Goal: Task Accomplishment & Management: Complete application form

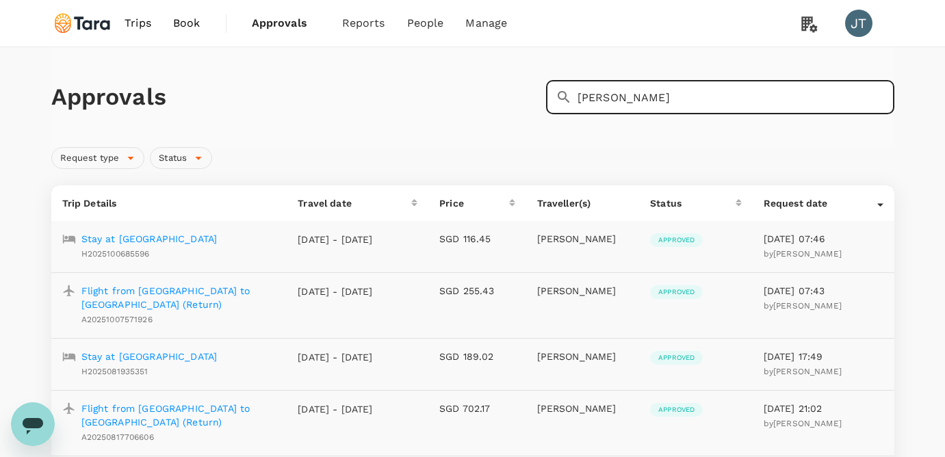
click at [274, 22] on span "Approvals" at bounding box center [286, 23] width 68 height 16
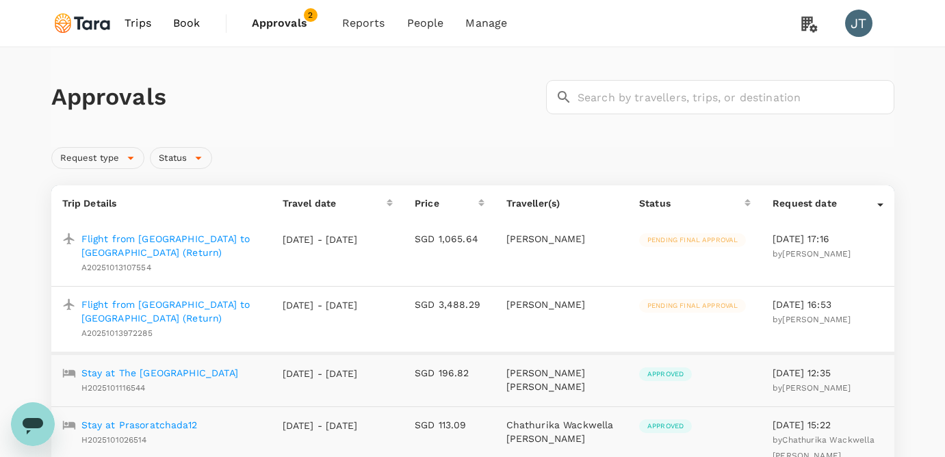
click at [184, 298] on p "Flight from [GEOGRAPHIC_DATA] to [GEOGRAPHIC_DATA] (Return)" at bounding box center [170, 311] width 179 height 27
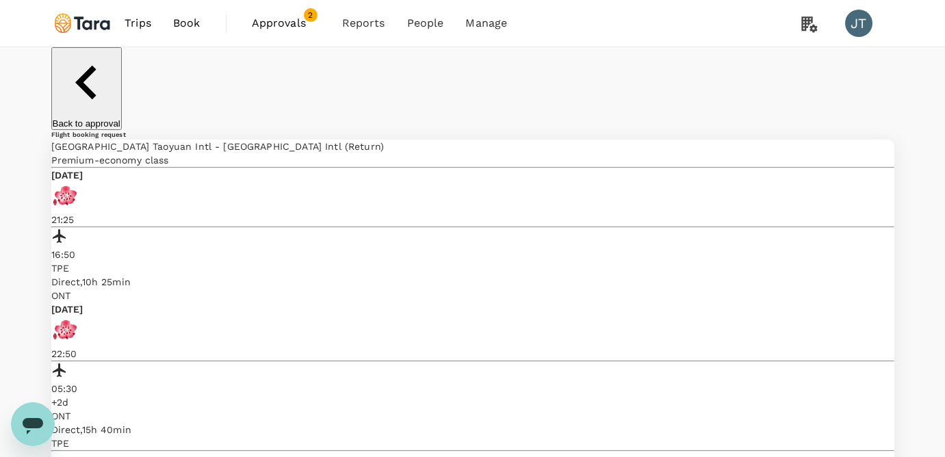
click at [109, 118] on p "Back to approval" at bounding box center [87, 123] width 68 height 10
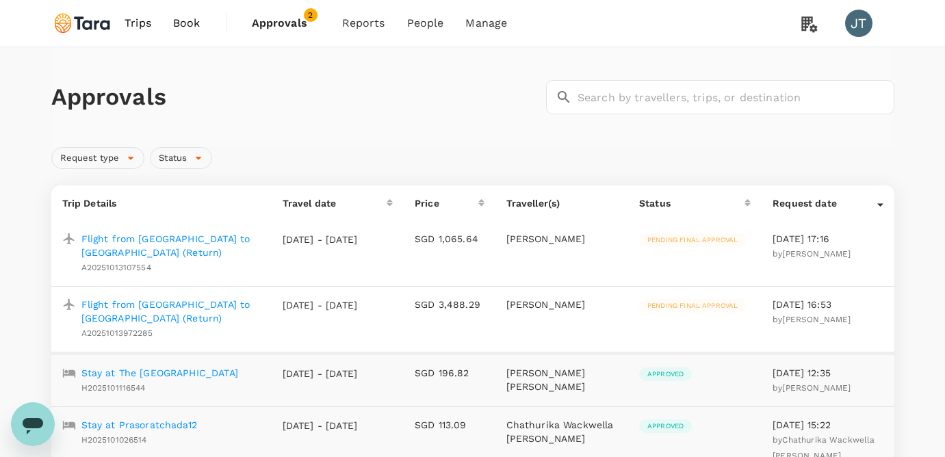
click at [211, 238] on p "Flight from [GEOGRAPHIC_DATA] to [GEOGRAPHIC_DATA] (Return)" at bounding box center [170, 245] width 179 height 27
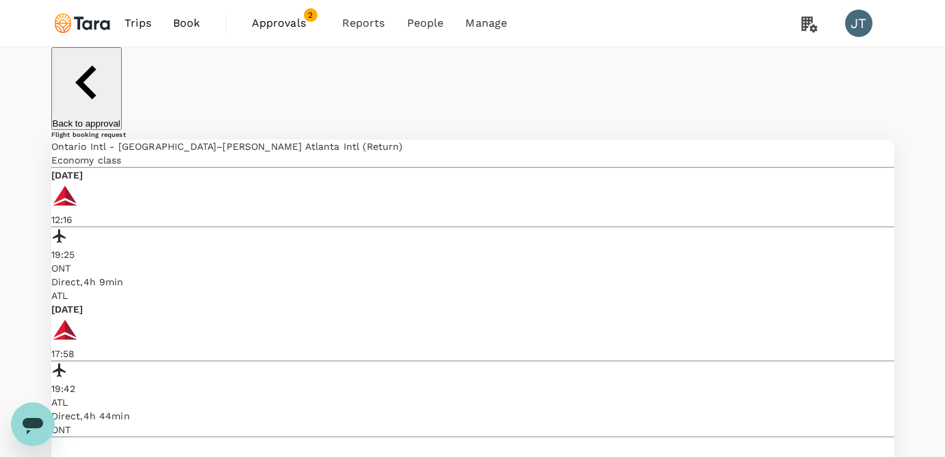
click at [120, 118] on p "Back to approval" at bounding box center [87, 123] width 68 height 10
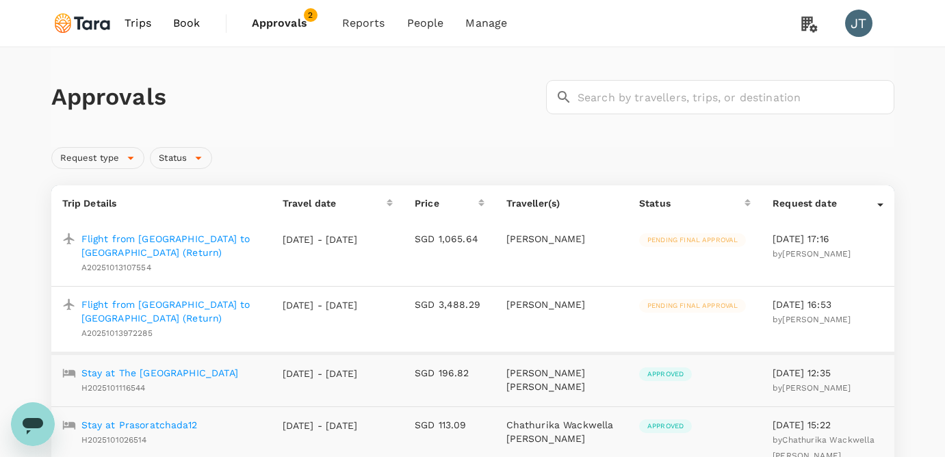
click at [152, 298] on p "Flight from [GEOGRAPHIC_DATA] to [GEOGRAPHIC_DATA] (Return)" at bounding box center [170, 311] width 179 height 27
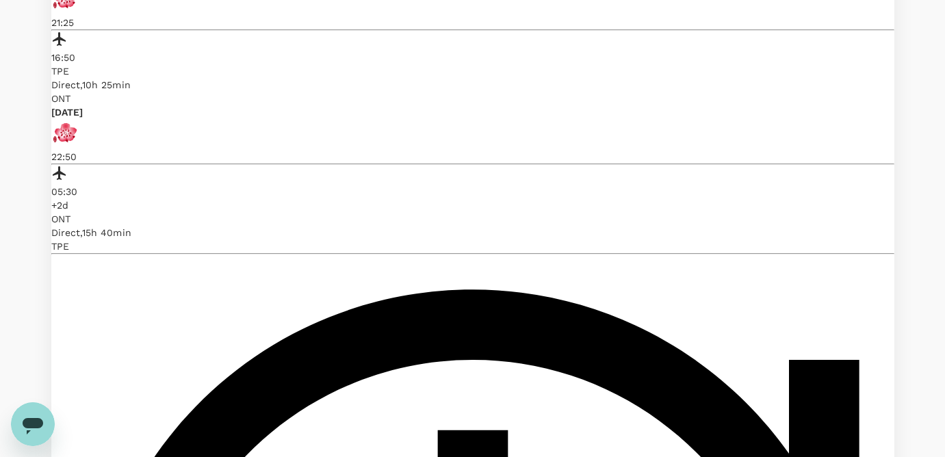
scroll to position [198, 0]
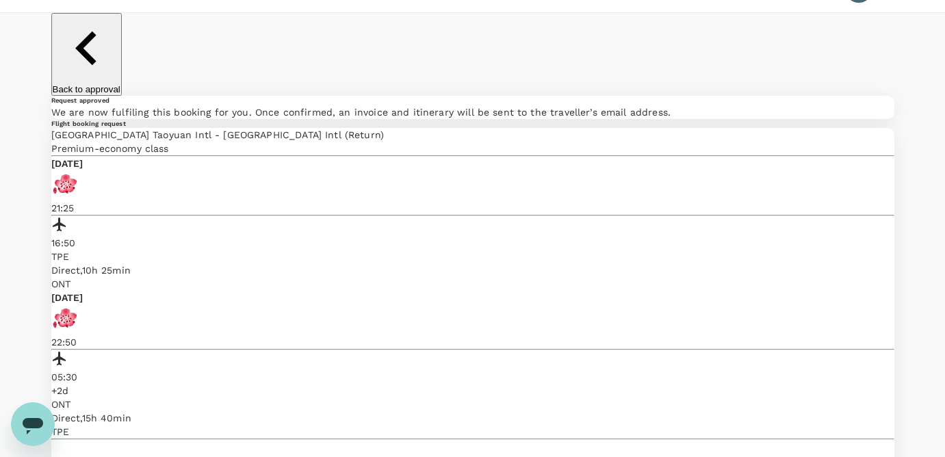
scroll to position [0, 0]
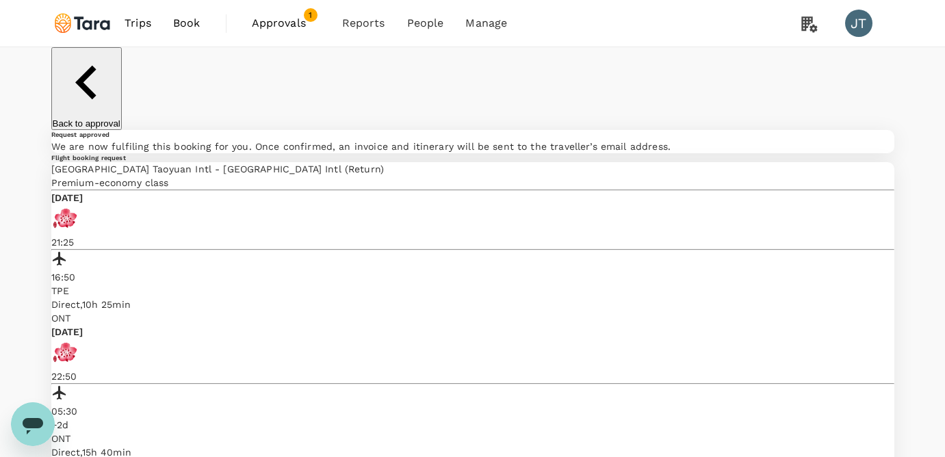
click at [117, 118] on p "Back to approval" at bounding box center [87, 123] width 68 height 10
